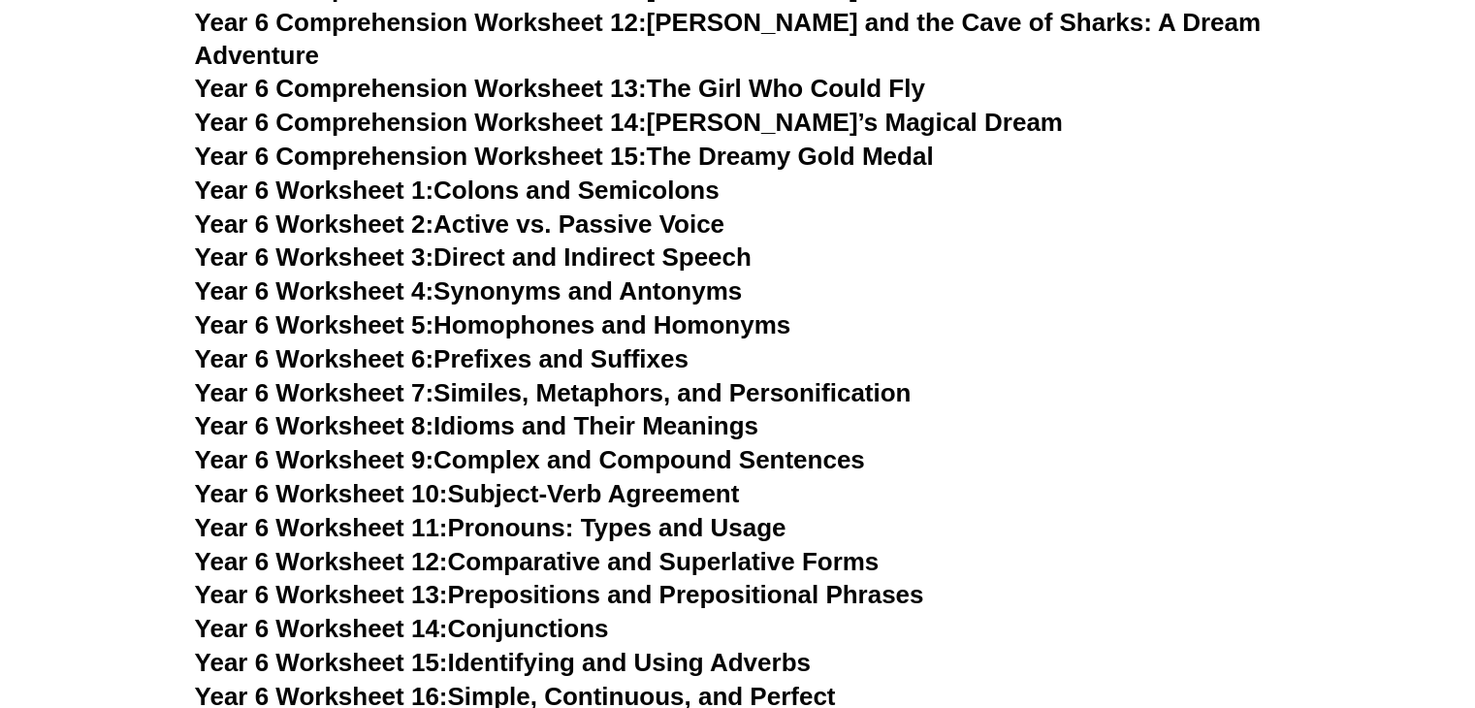
scroll to position [10236, 0]
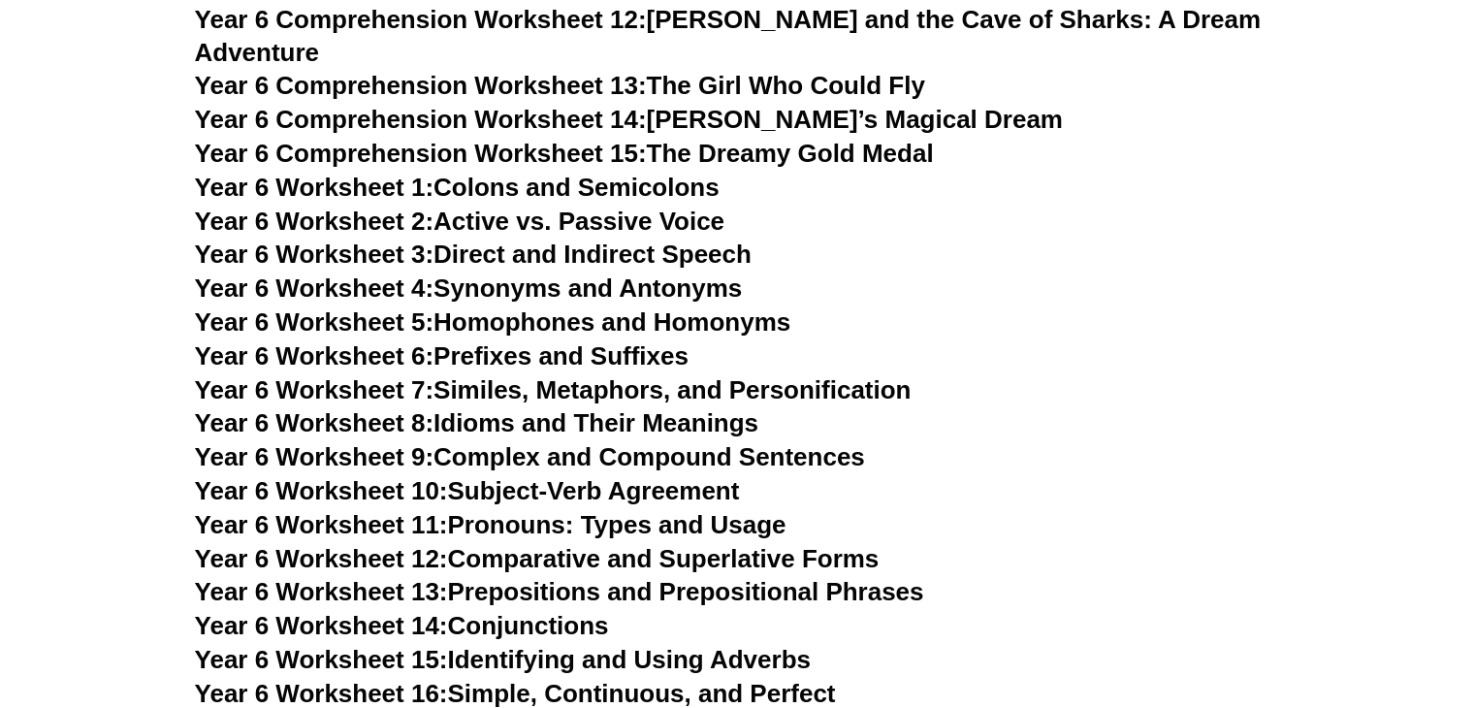
click at [553, 173] on link "Year 6 Worksheet 1: Colons and Semicolons" at bounding box center [457, 187] width 525 height 29
click at [594, 207] on link "Year 6 Worksheet 2: Active vs. Passive Voice" at bounding box center [460, 221] width 530 height 29
click at [492, 173] on link "Year 6 Worksheet 1: Colons and Semicolons" at bounding box center [457, 187] width 525 height 29
click at [609, 207] on link "Year 6 Worksheet 2: Active vs. Passive Voice" at bounding box center [460, 221] width 530 height 29
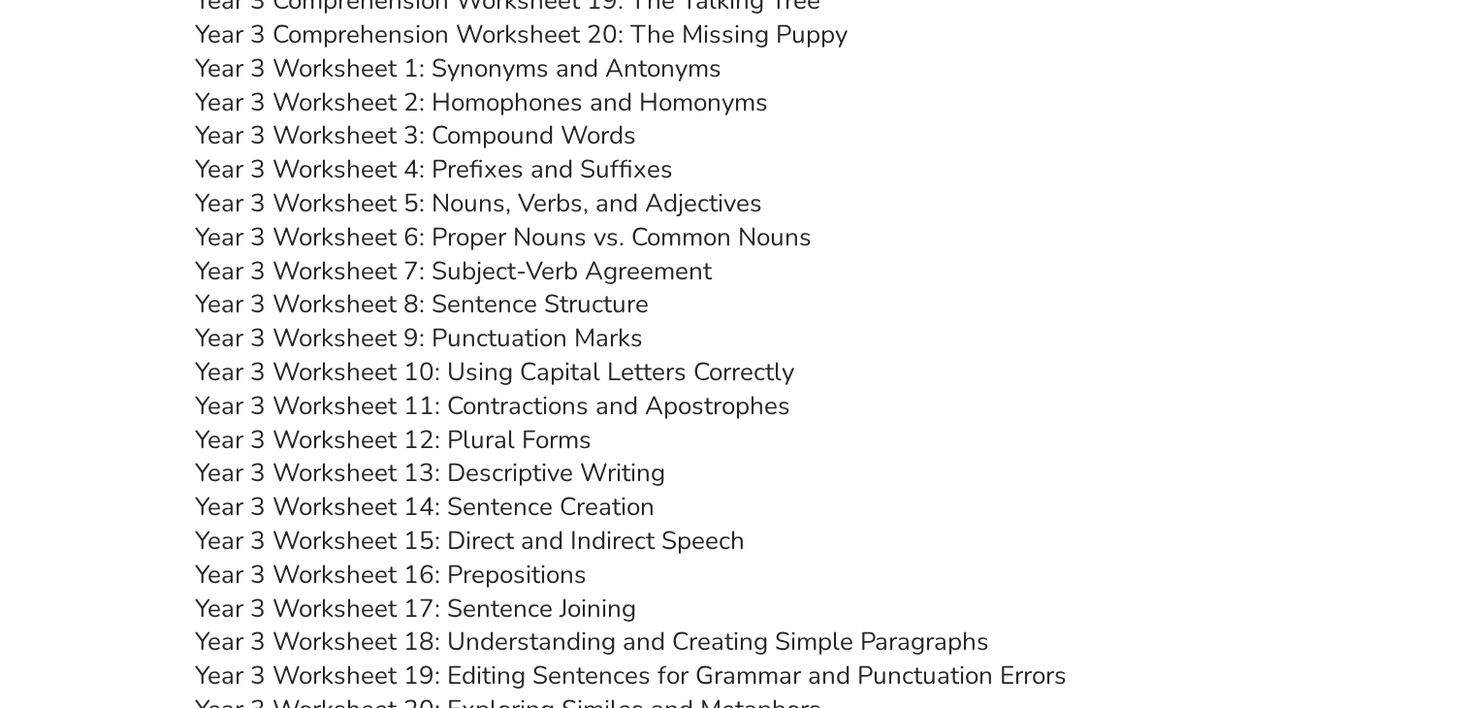
scroll to position [6211, 0]
click at [511, 293] on link "Year 3 Worksheet 8: Sentence Structure" at bounding box center [422, 302] width 454 height 34
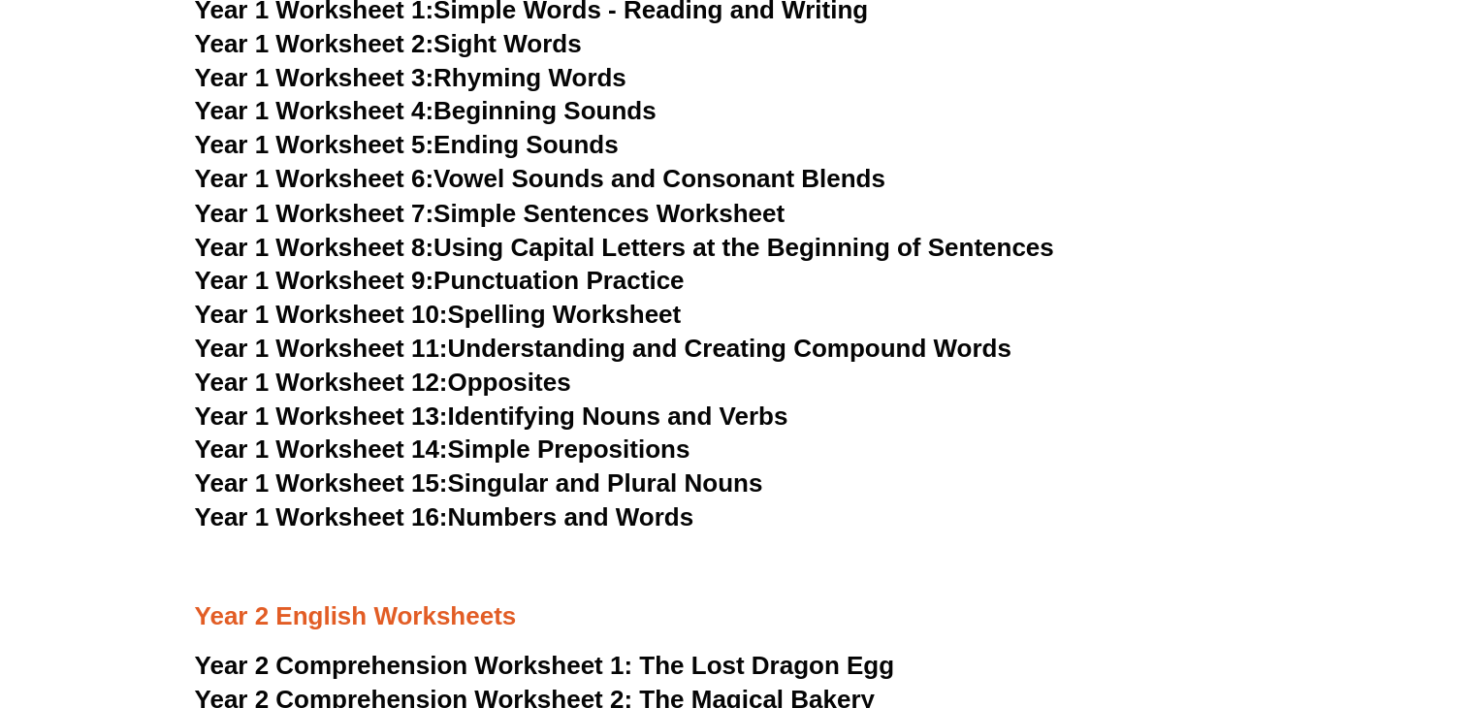
scroll to position [3471, 0]
click at [516, 314] on link "Year 1 Worksheet 10: Spelling Worksheet" at bounding box center [438, 312] width 487 height 29
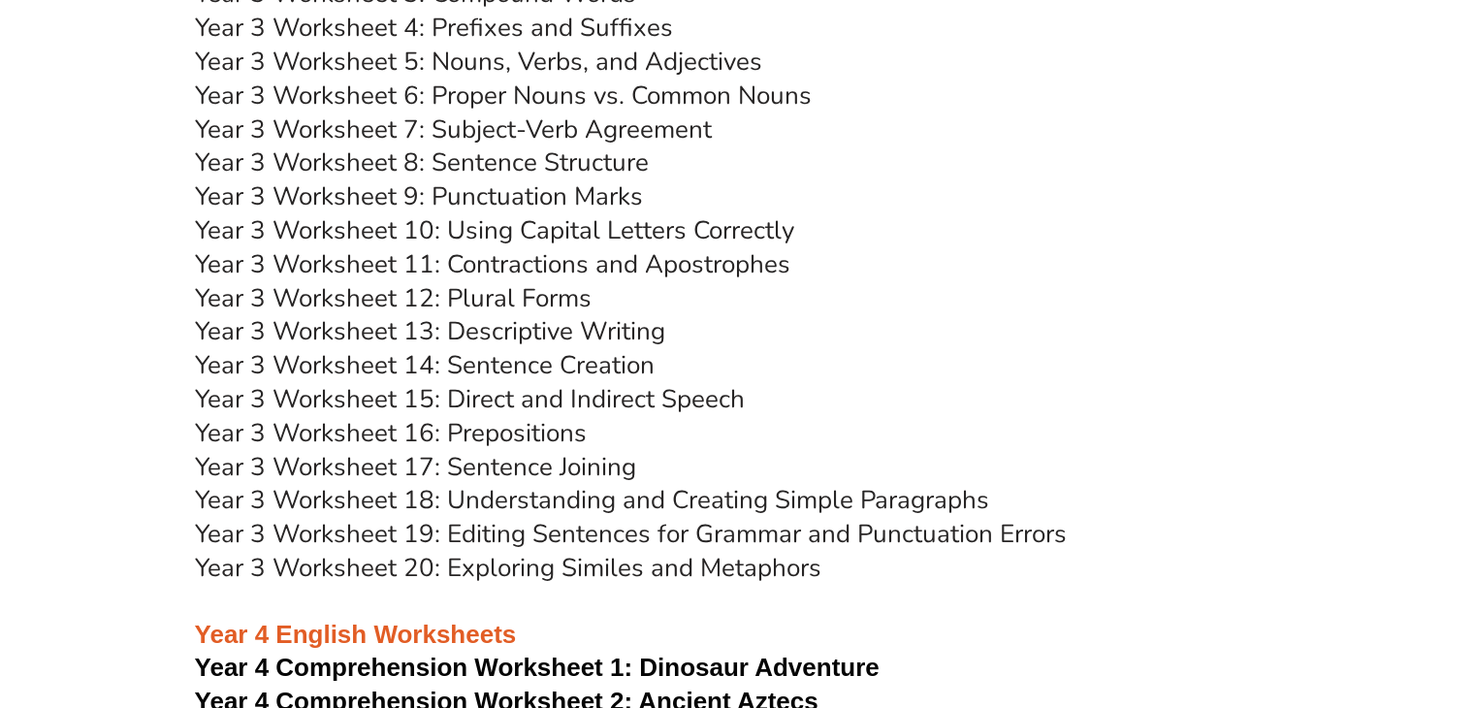
scroll to position [6347, 0]
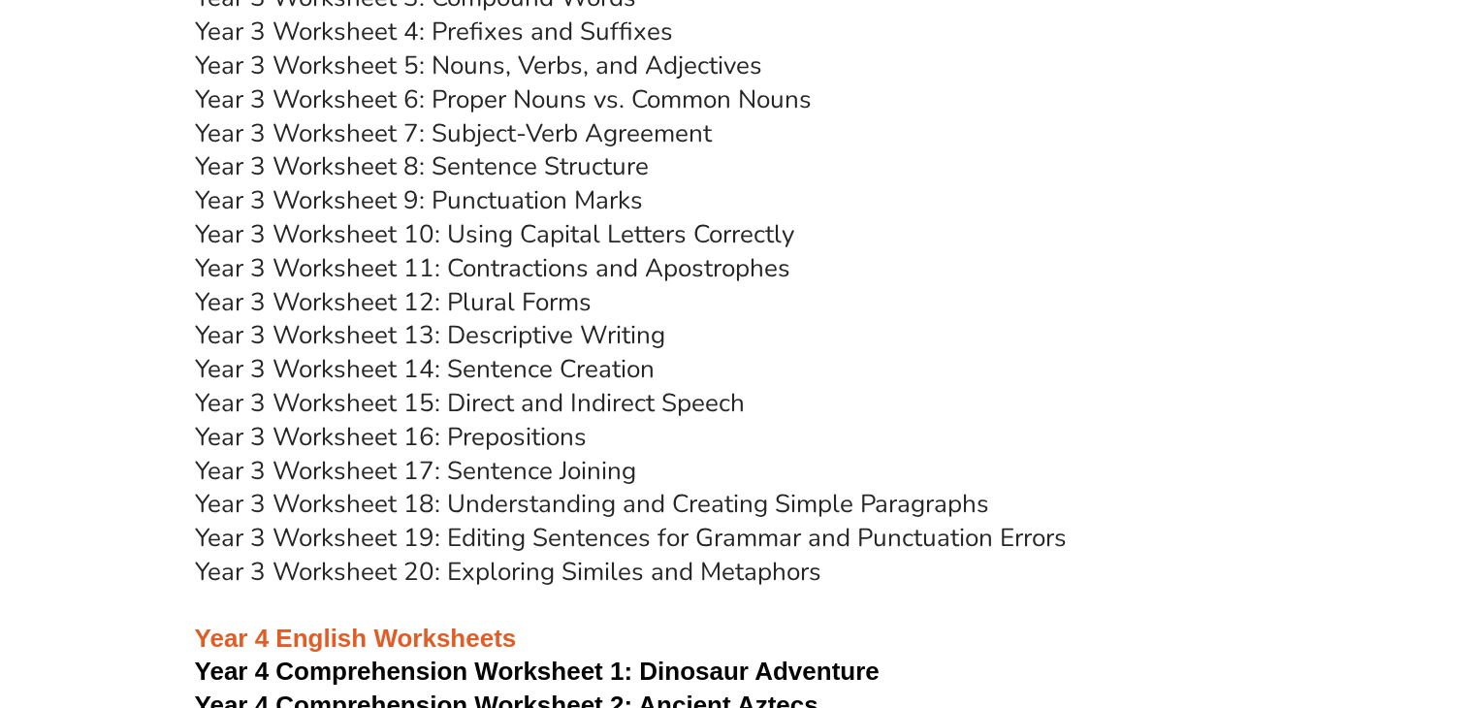
click at [530, 371] on link "Year 3 Worksheet 14: Sentence Creation" at bounding box center [425, 369] width 460 height 34
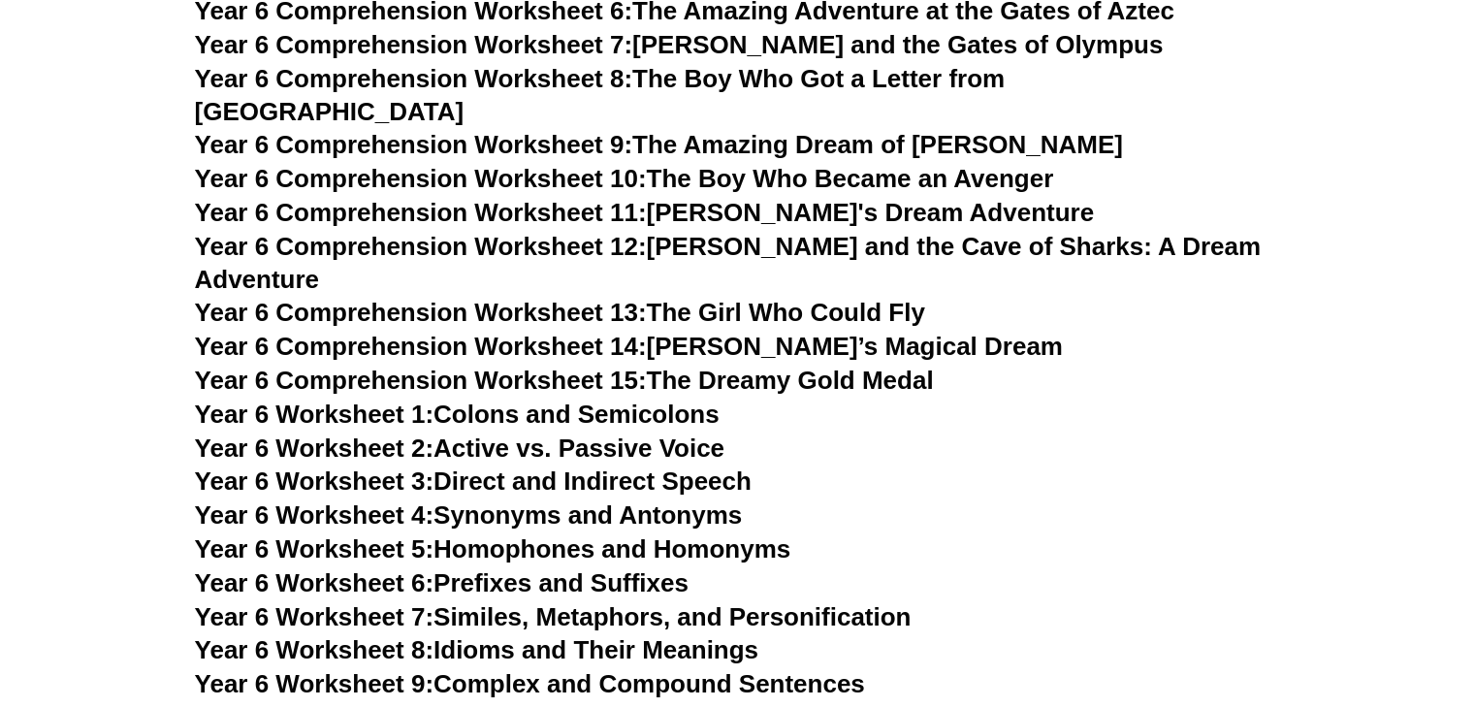
scroll to position [10011, 0]
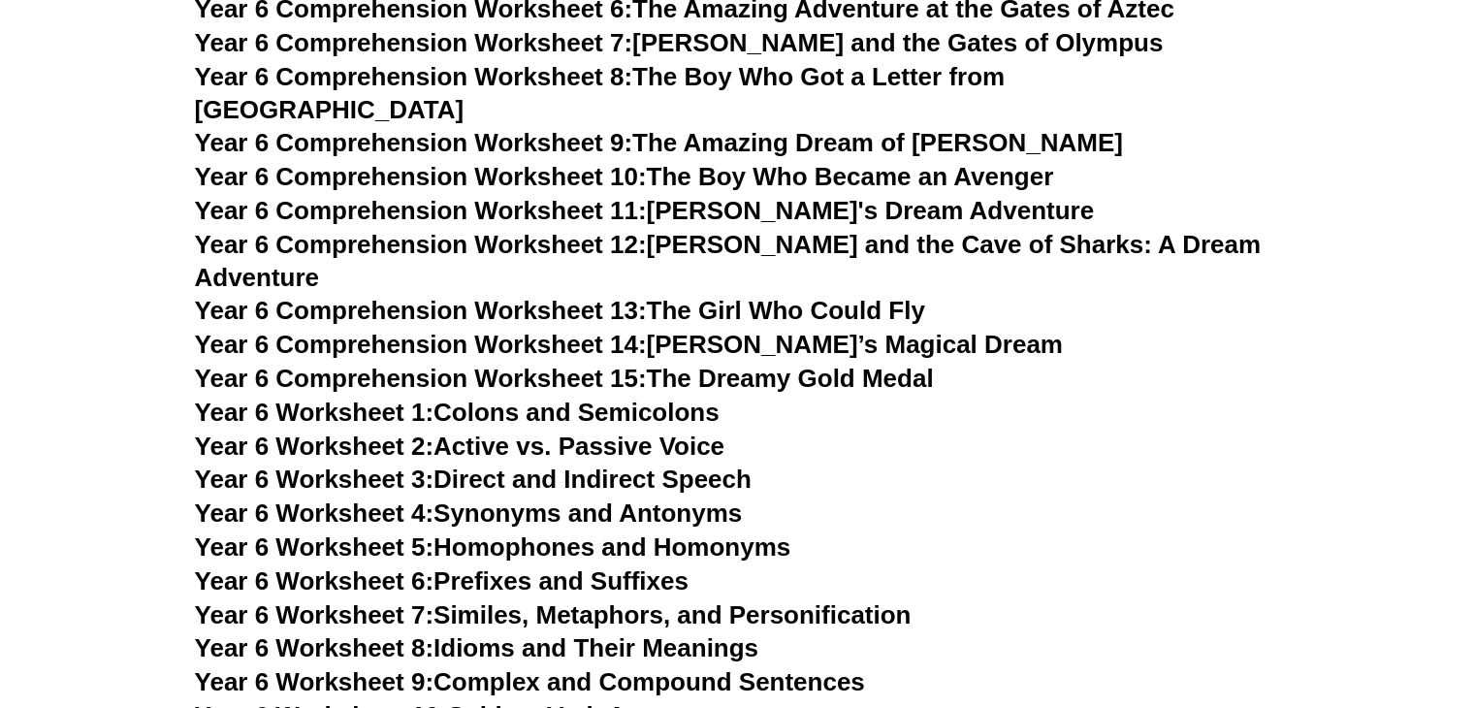
click at [562, 432] on link "Year 6 Worksheet 2: Active vs. Passive Voice" at bounding box center [460, 446] width 530 height 29
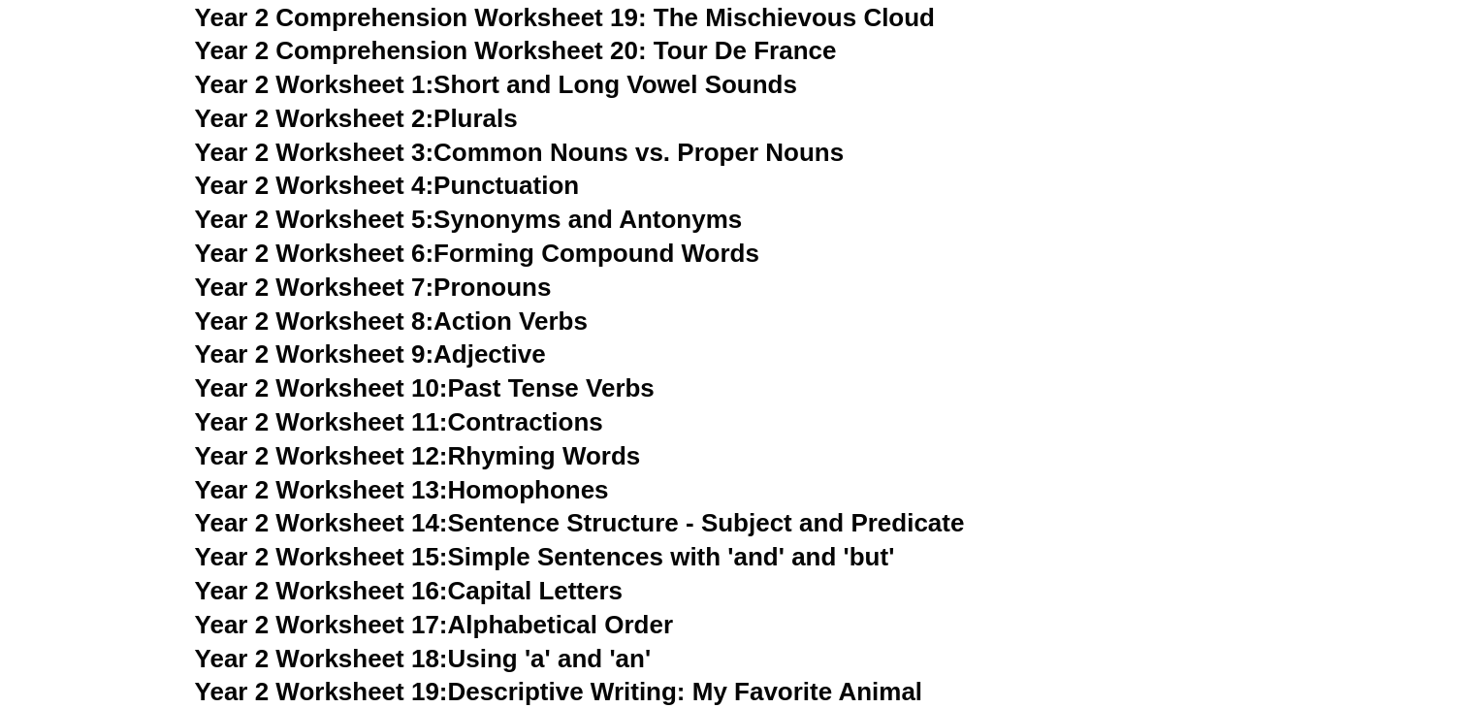
scroll to position [4725, 0]
click at [547, 80] on link "Year 2 Worksheet 1: Short and Long Vowel Sounds" at bounding box center [496, 84] width 602 height 29
click at [484, 121] on link "Year 2 Worksheet 2: Plurals" at bounding box center [356, 118] width 323 height 29
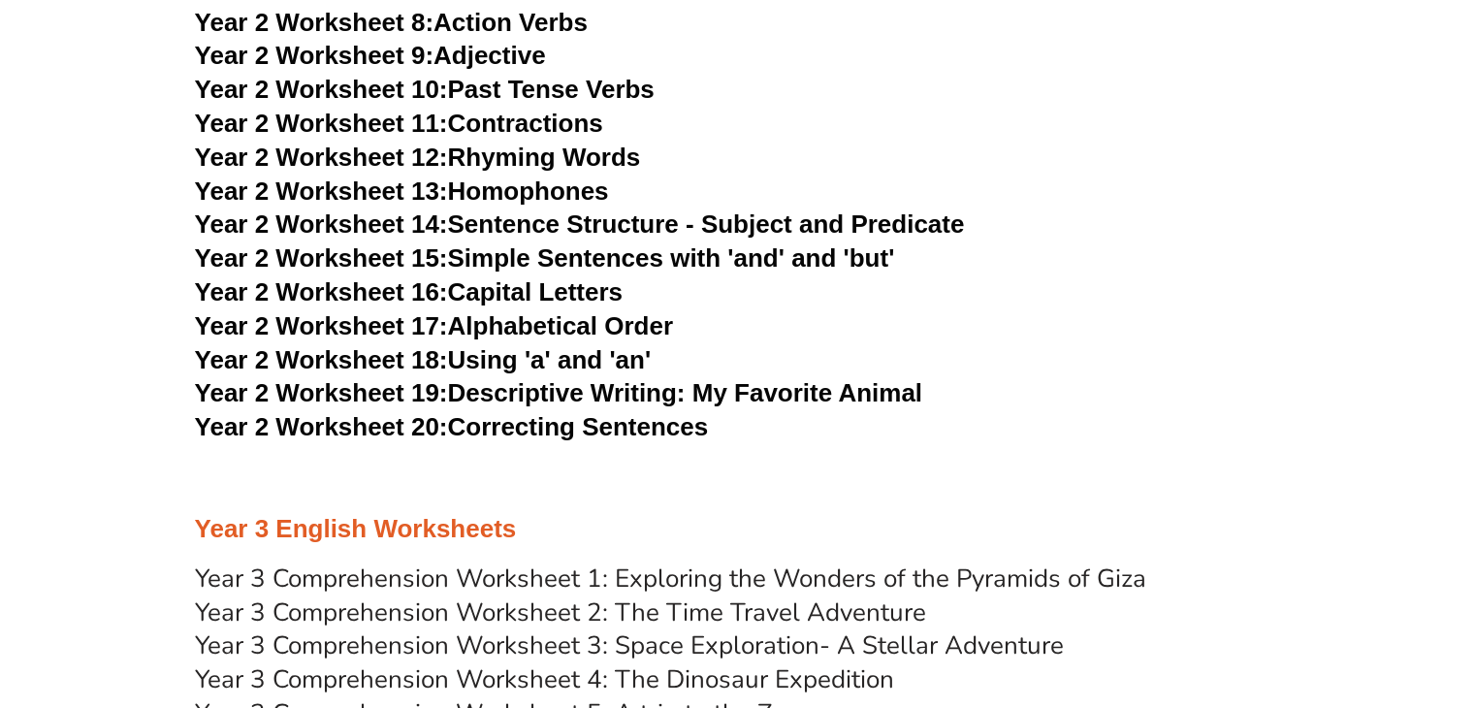
scroll to position [5024, 0]
click at [551, 412] on link "Year 2 Worksheet 20: Correcting Sentences" at bounding box center [452, 426] width 514 height 29
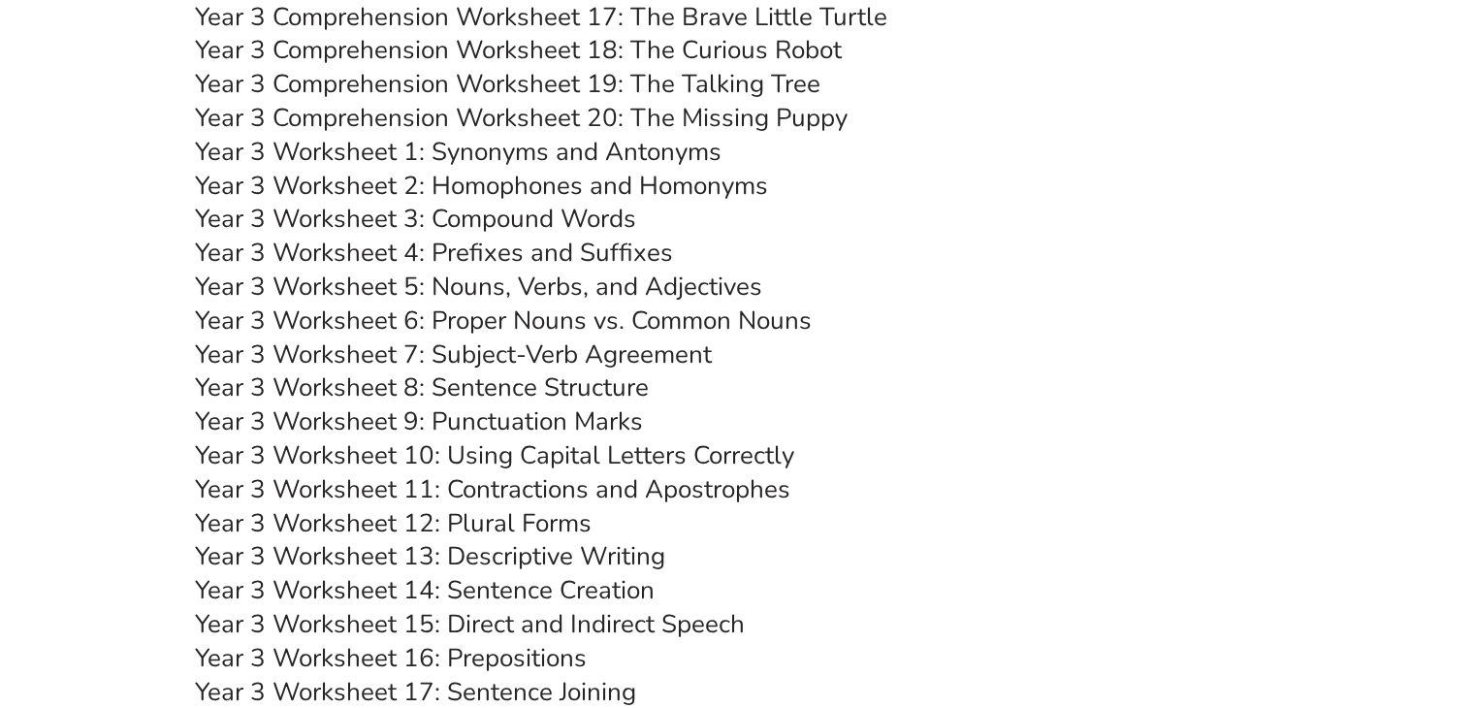
scroll to position [6117, 0]
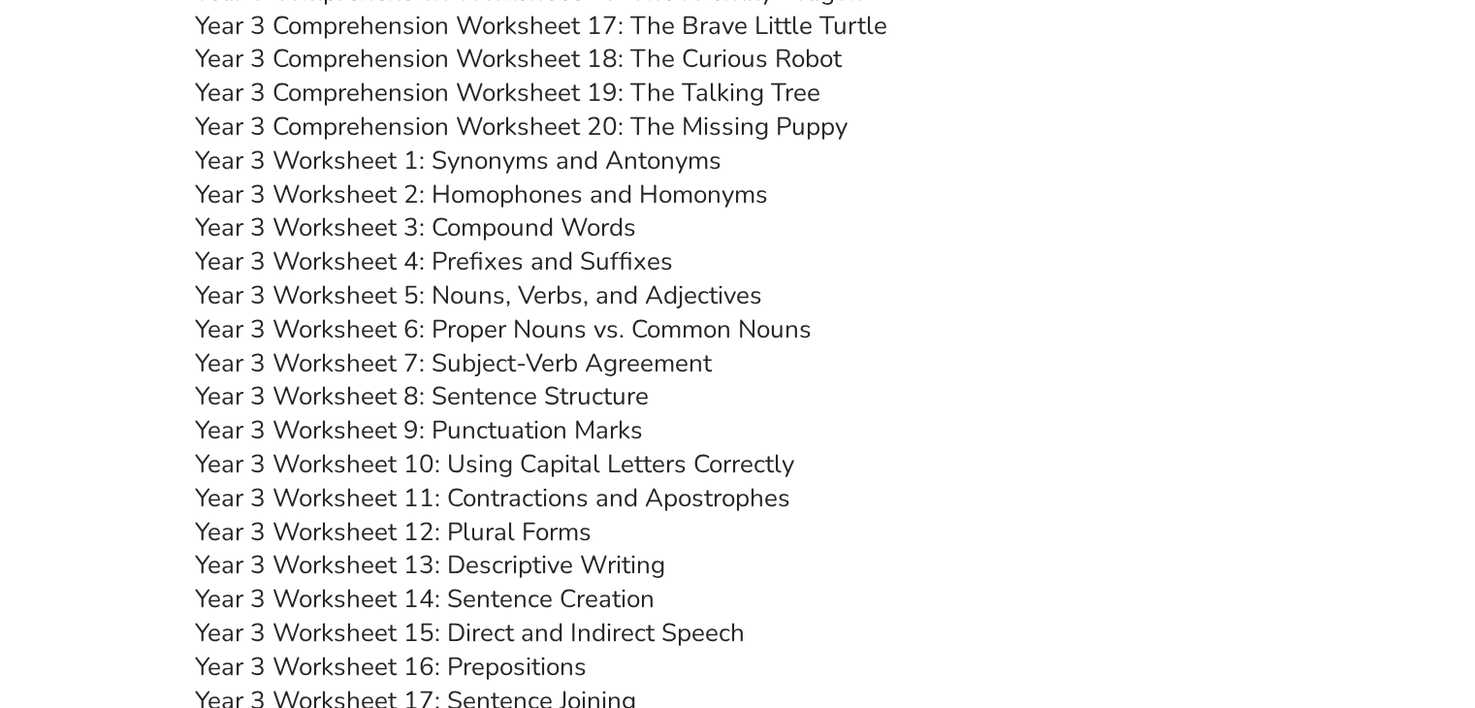
click at [529, 153] on link "Year 3 Worksheet 1: Synonyms and Antonyms" at bounding box center [458, 161] width 527 height 34
